Goal: Task Accomplishment & Management: Use online tool/utility

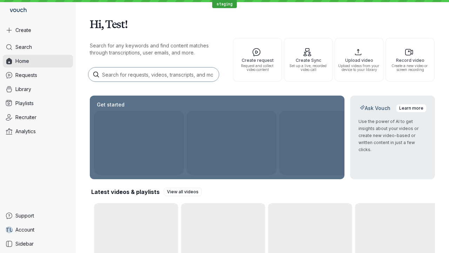
click at [38, 30] on button "Create" at bounding box center [38, 30] width 70 height 13
